Goal: Check status: Check status

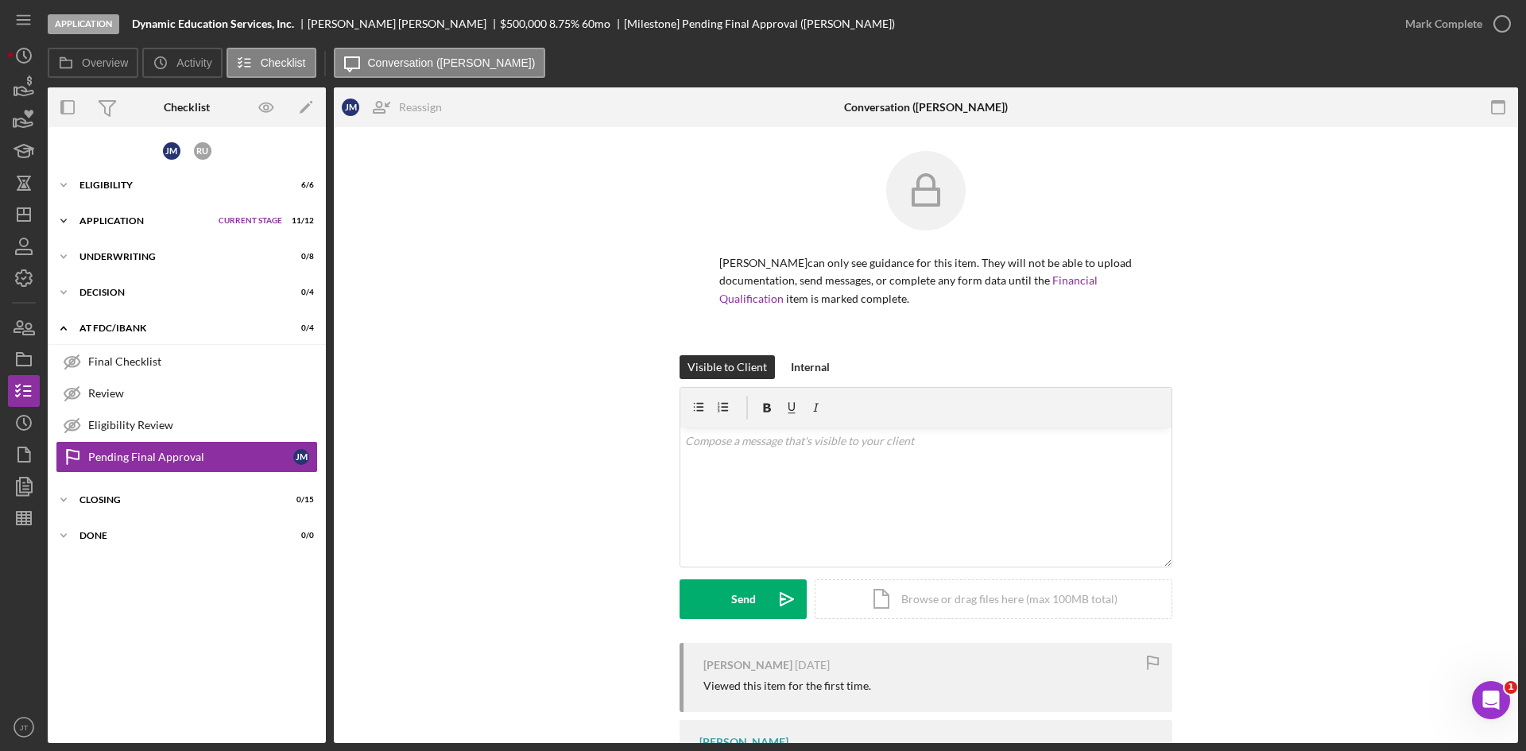
click at [139, 215] on div "Icon/Expander Application Current Stage 11 / 12 Set Stage" at bounding box center [187, 221] width 278 height 32
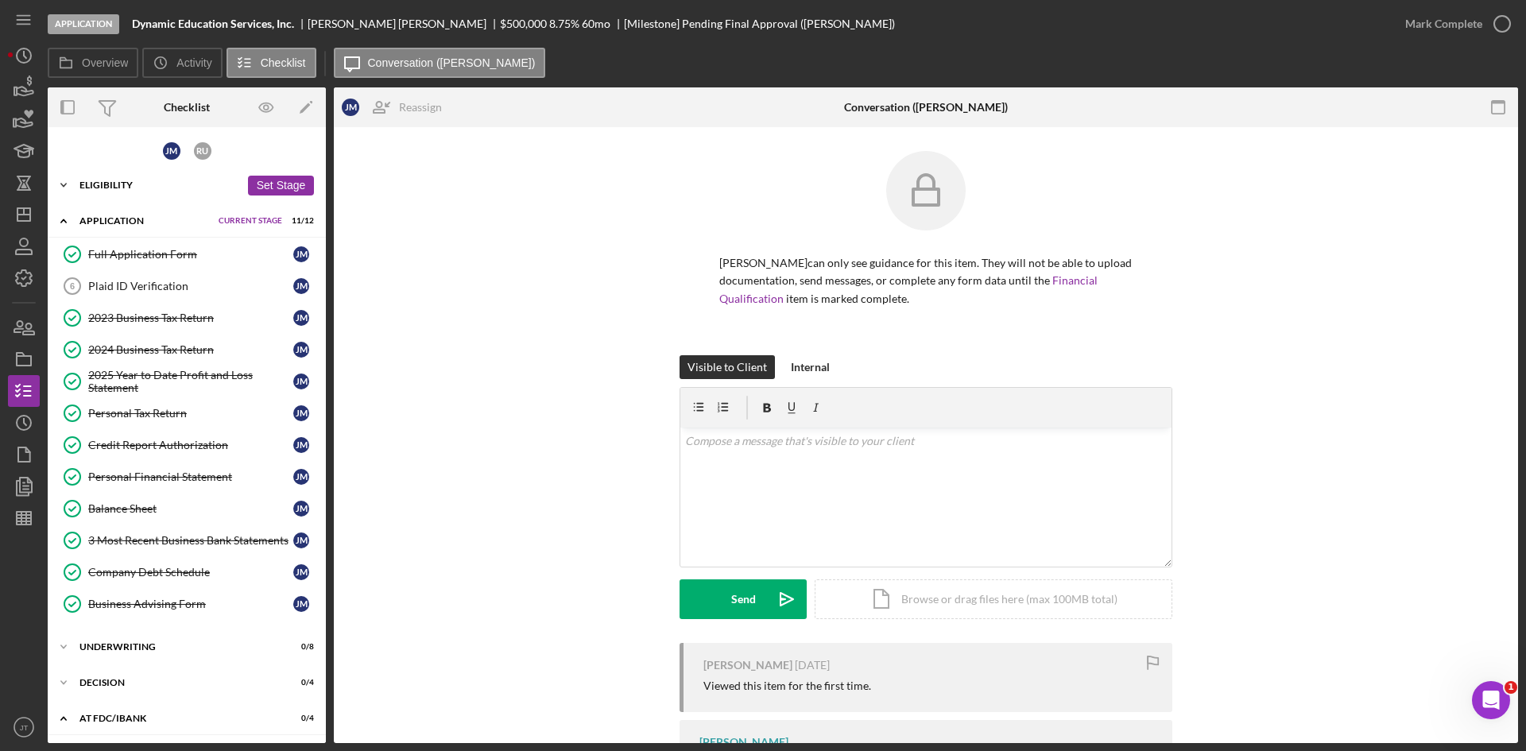
click at [124, 182] on div "Eligibility" at bounding box center [159, 185] width 161 height 10
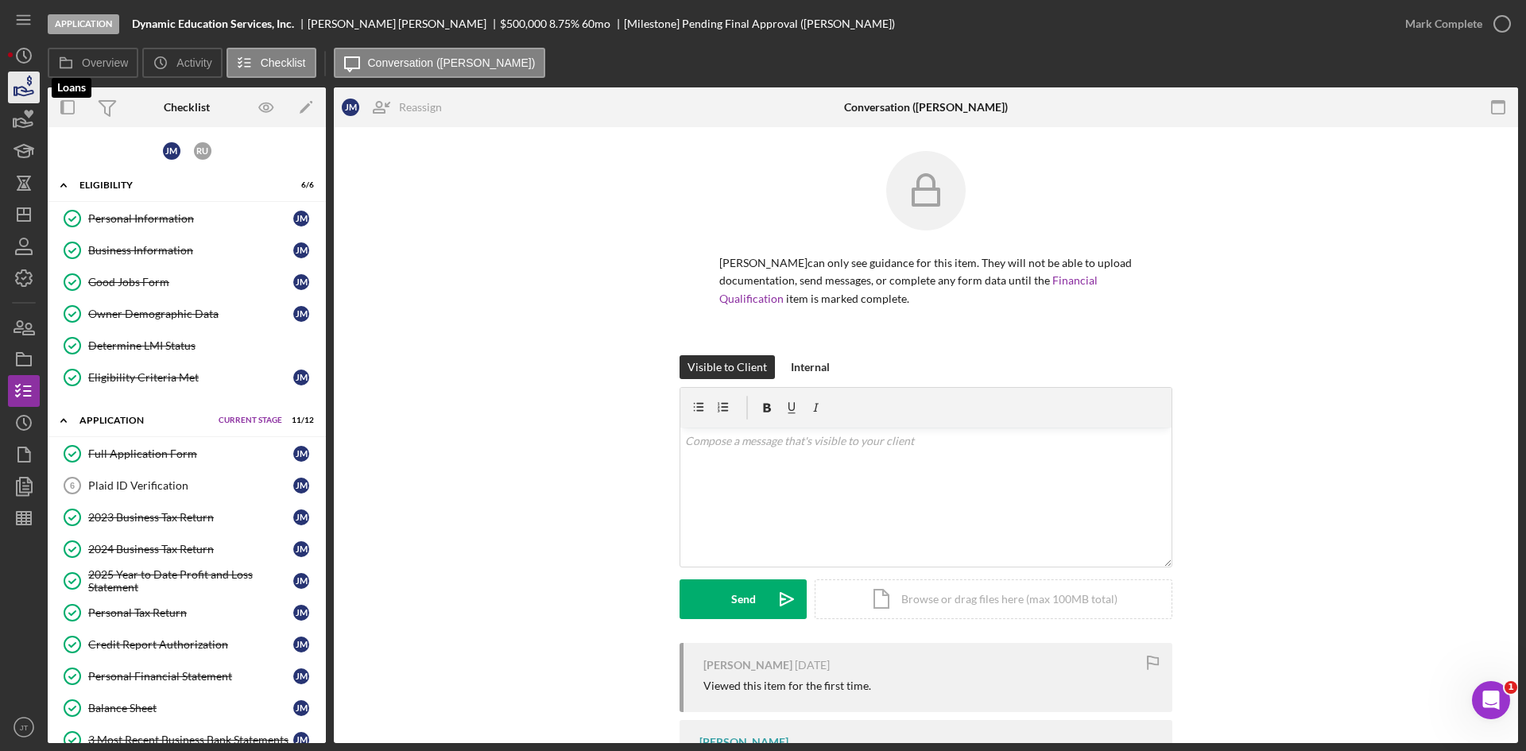
click at [23, 87] on icon "button" at bounding box center [25, 91] width 17 height 9
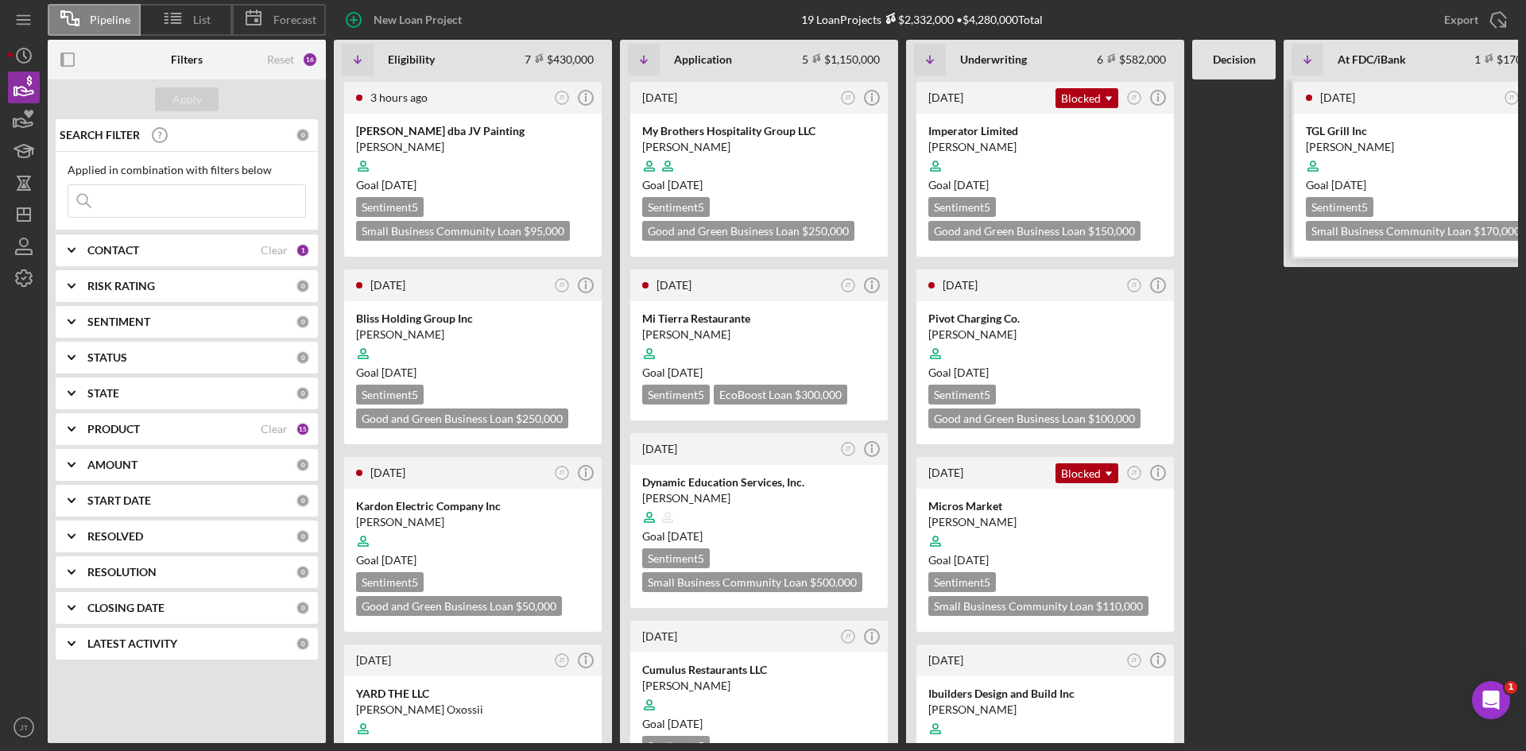
click at [1398, 154] on div at bounding box center [1423, 166] width 234 height 30
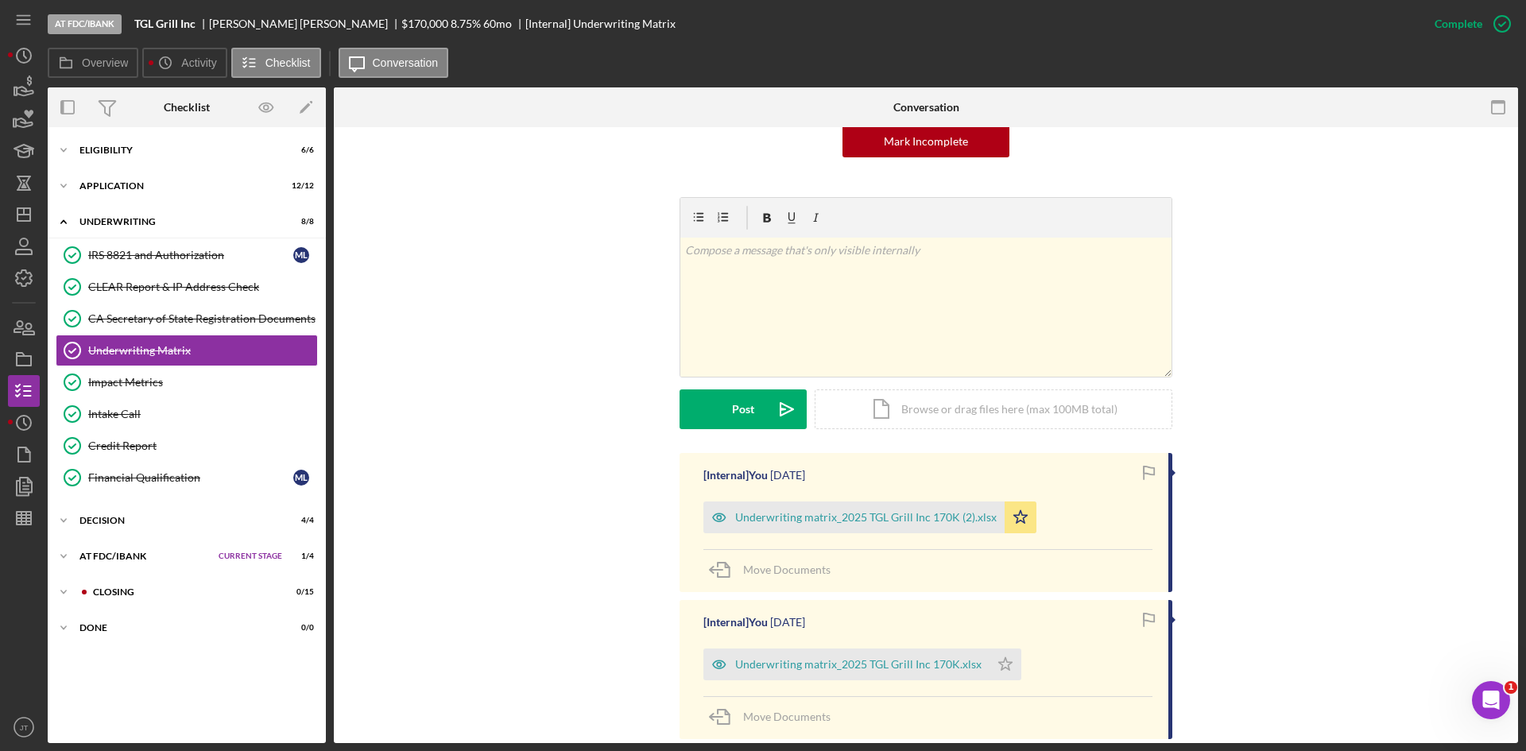
scroll to position [173, 0]
click at [894, 512] on div "Underwriting matrix_2025 TGL Grill Inc 170K (2).xlsx" at bounding box center [865, 516] width 261 height 13
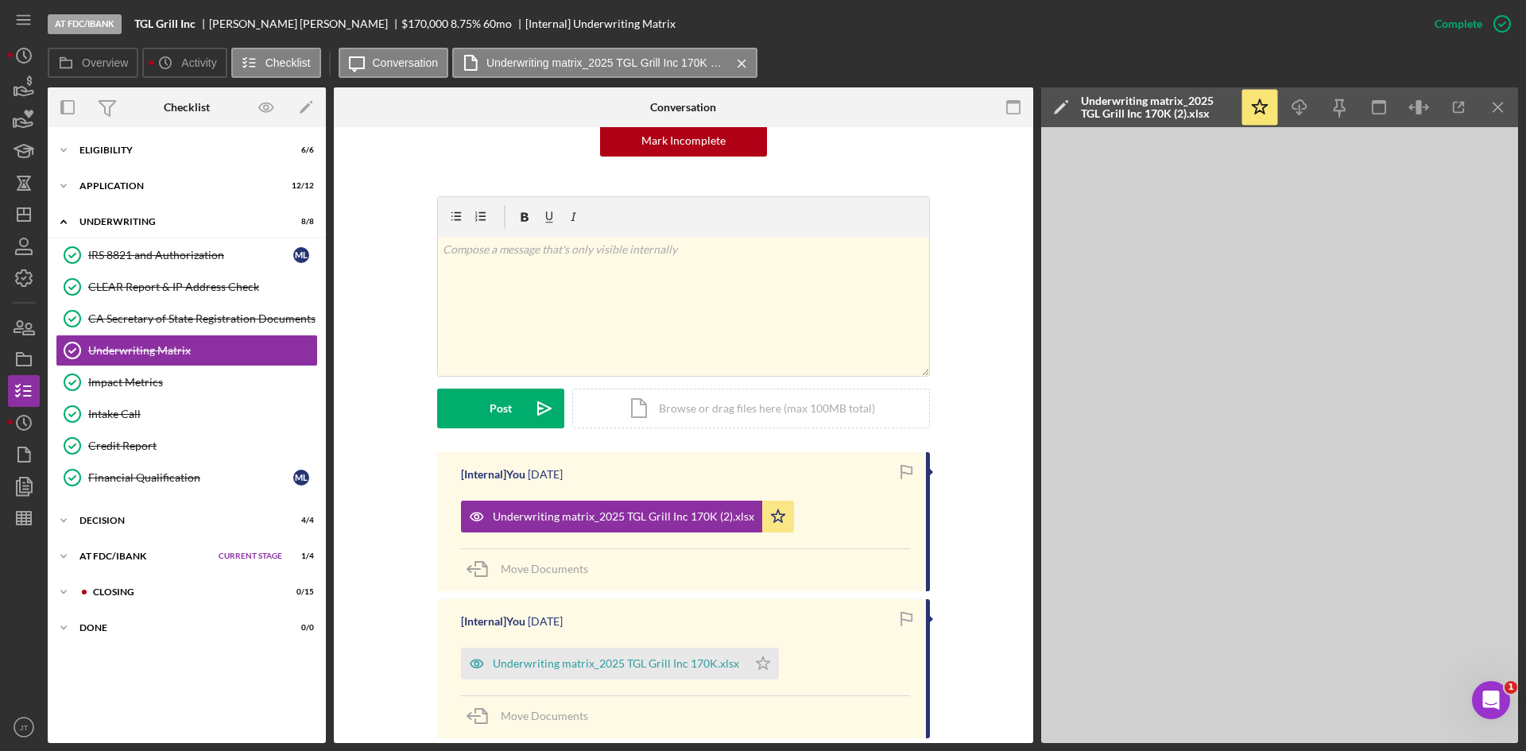
click at [373, 125] on div at bounding box center [450, 107] width 233 height 40
click at [106, 189] on div "Application" at bounding box center [159, 186] width 161 height 10
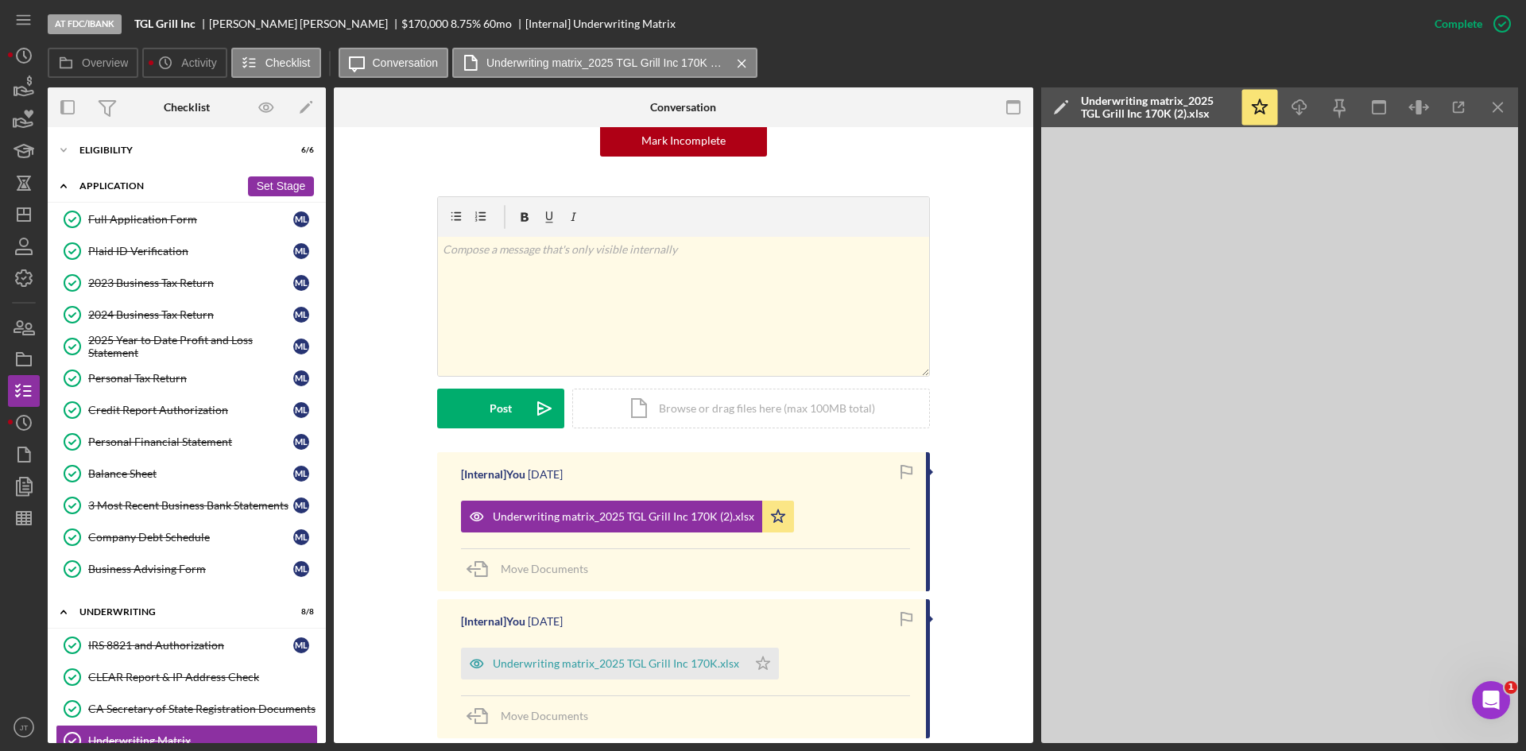
click at [92, 182] on div "Application" at bounding box center [159, 186] width 161 height 10
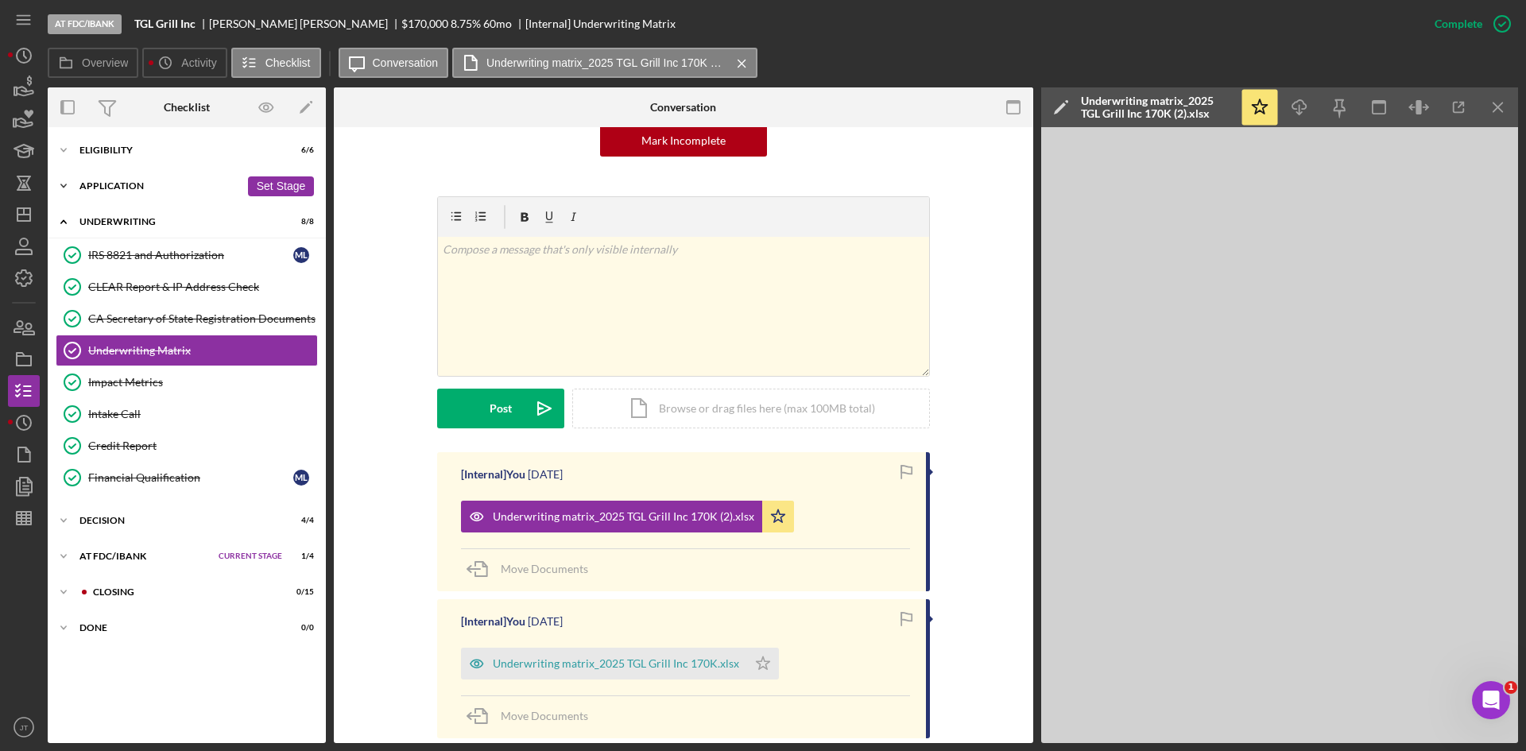
click at [92, 182] on div "Application" at bounding box center [159, 186] width 161 height 10
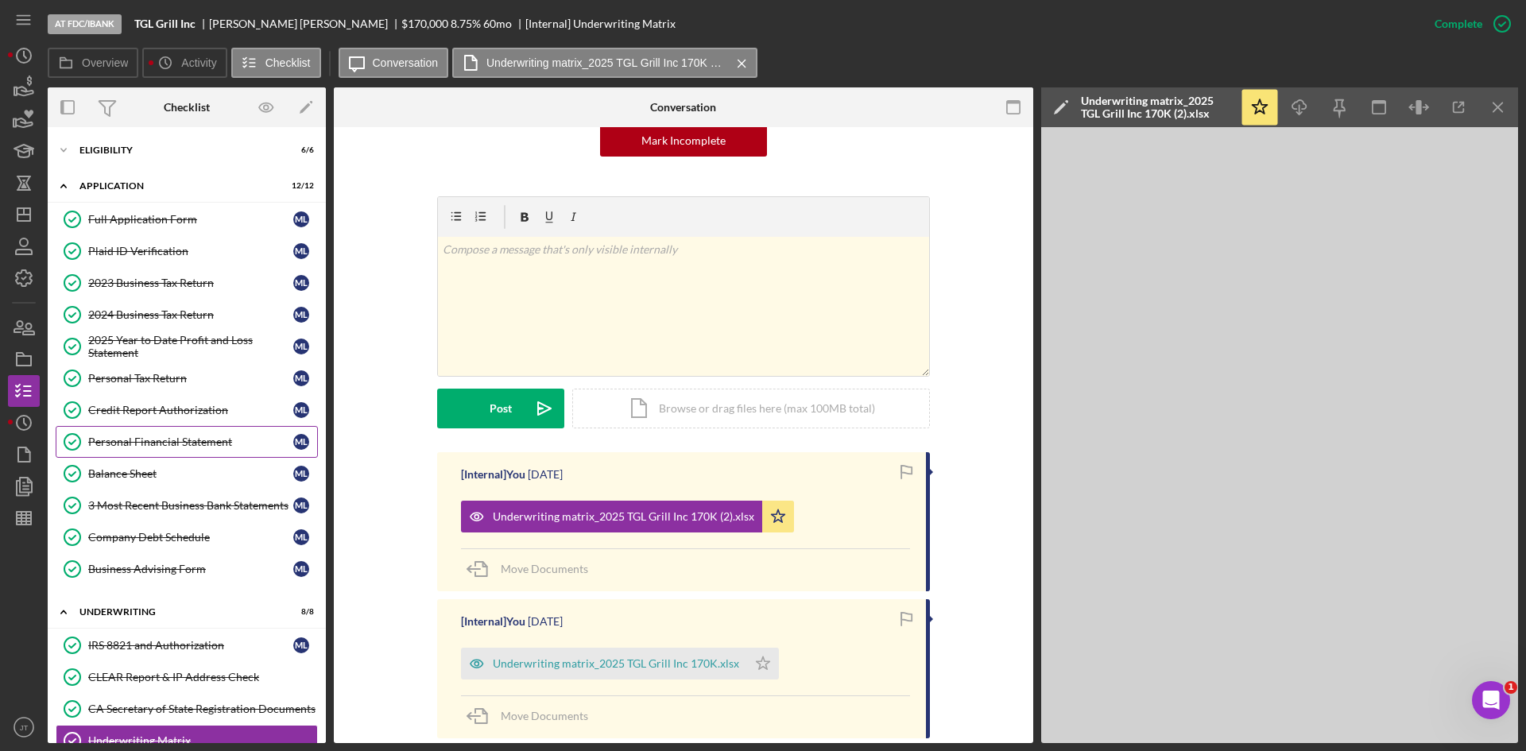
click at [162, 445] on div "Personal Financial Statement" at bounding box center [190, 441] width 205 height 13
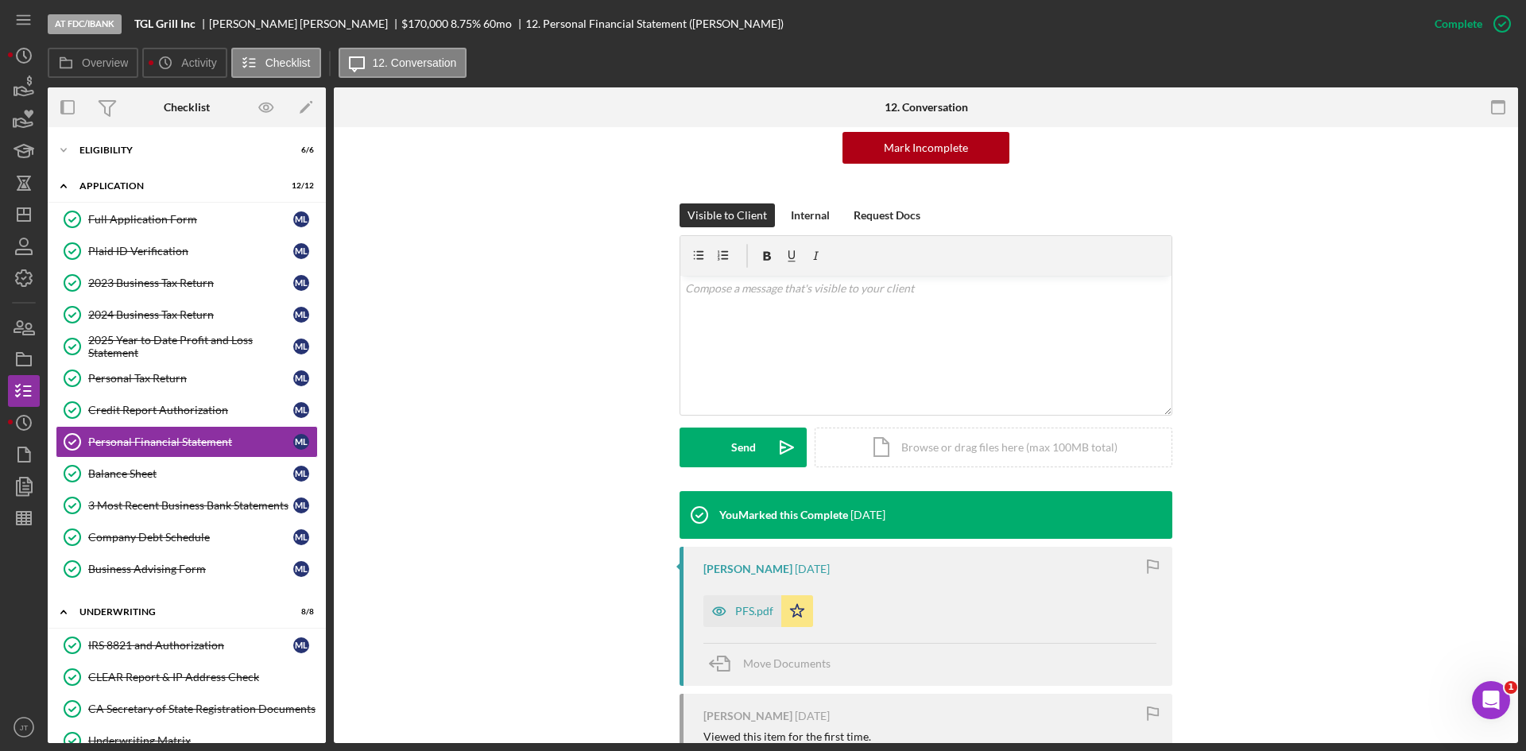
scroll to position [347, 0]
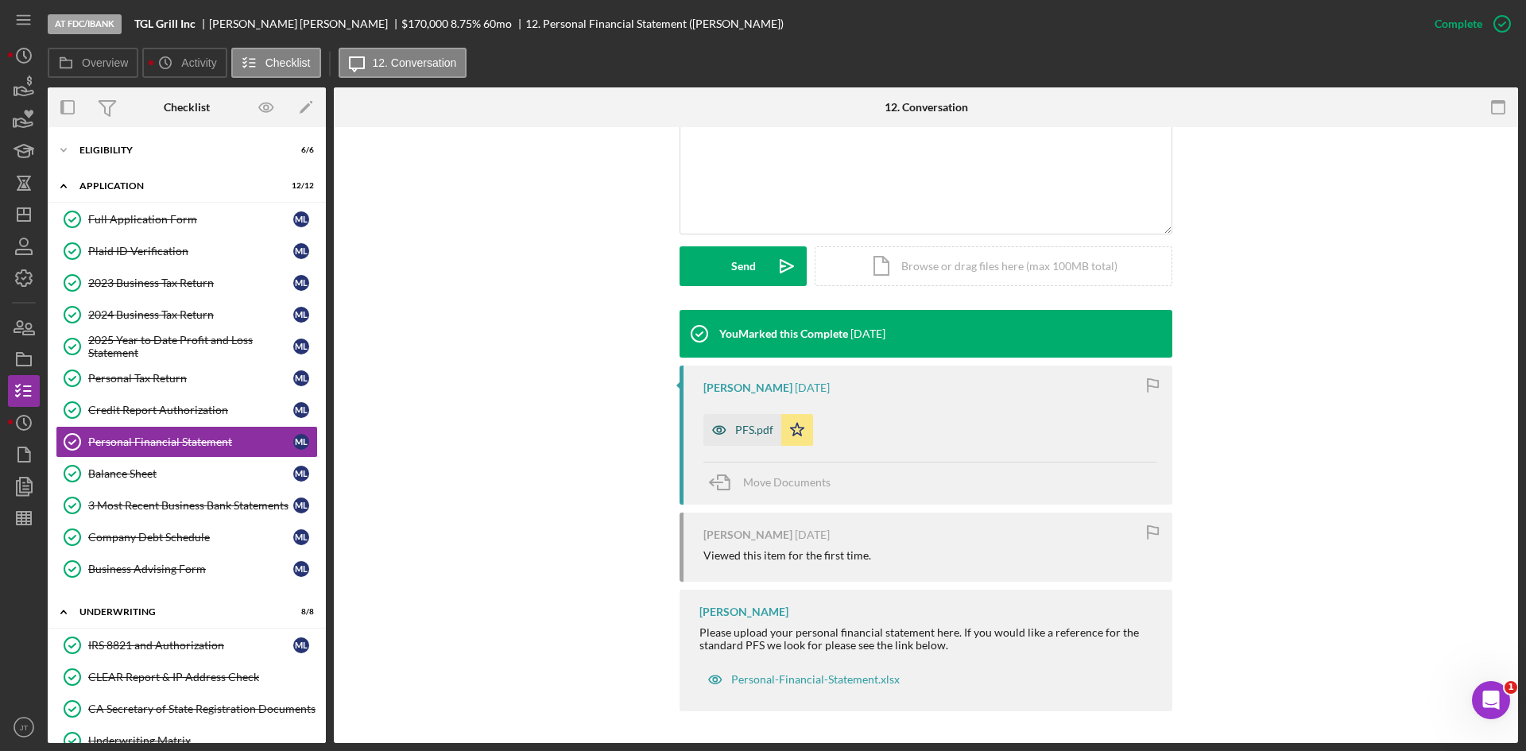
click at [755, 429] on div "PFS.pdf" at bounding box center [754, 430] width 38 height 13
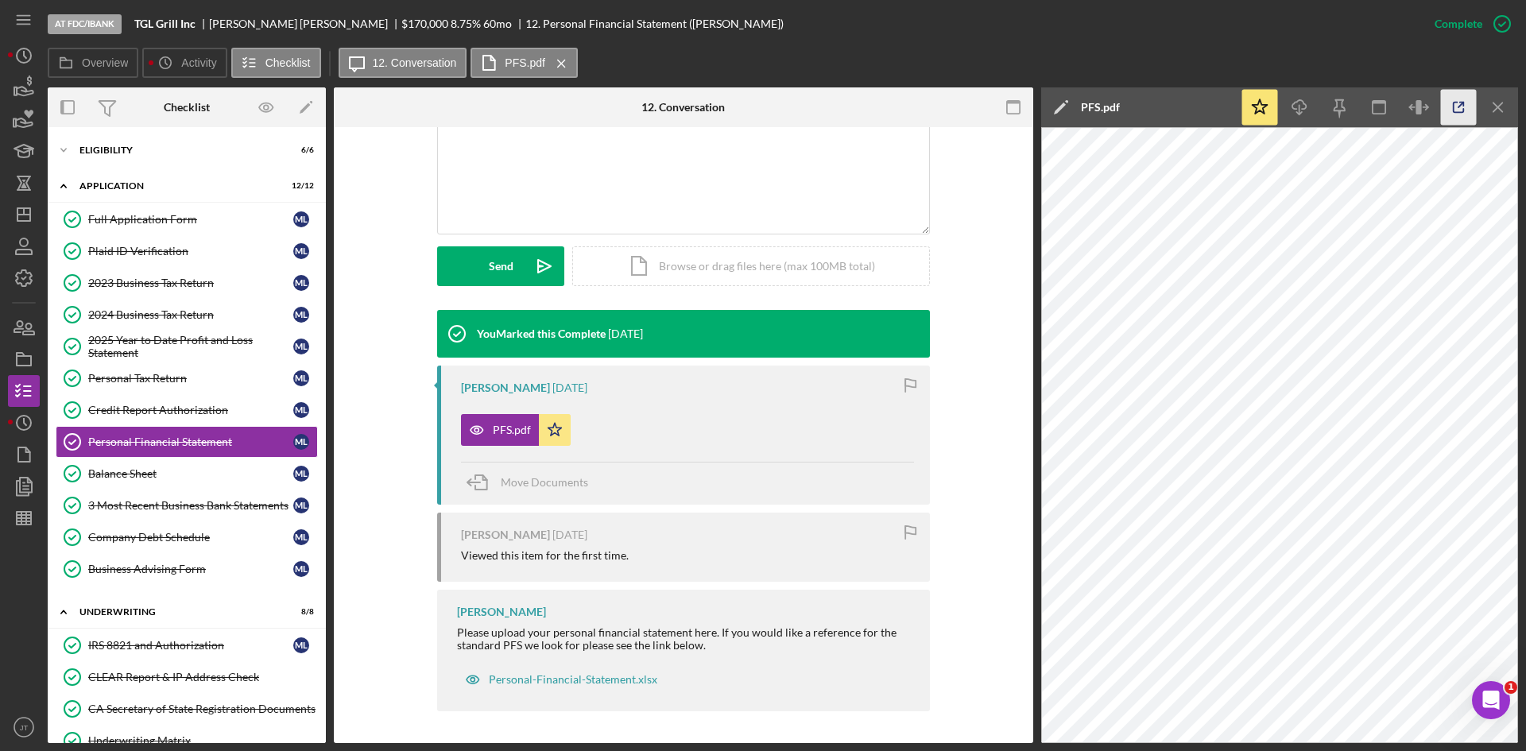
click at [1457, 110] on icon "button" at bounding box center [1459, 108] width 36 height 36
